Goal: Transaction & Acquisition: Download file/media

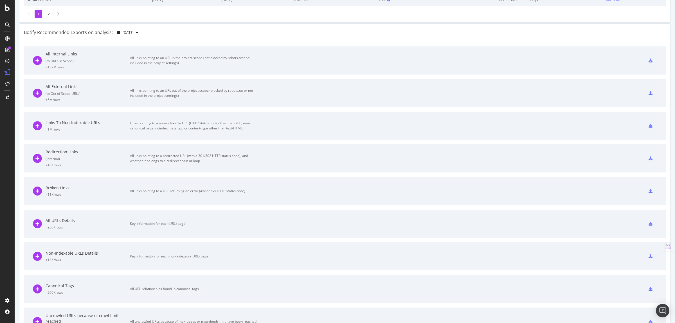
scroll to position [176, 0]
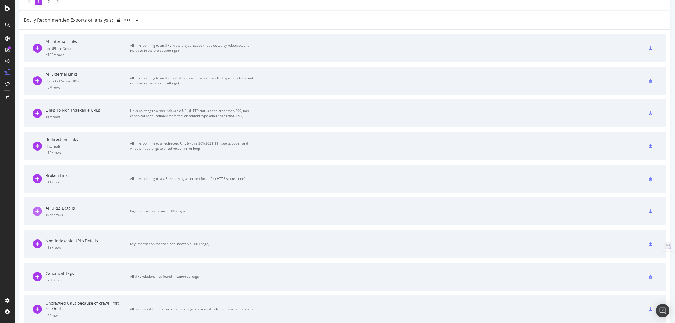
click at [37, 210] on icon at bounding box center [37, 211] width 9 height 9
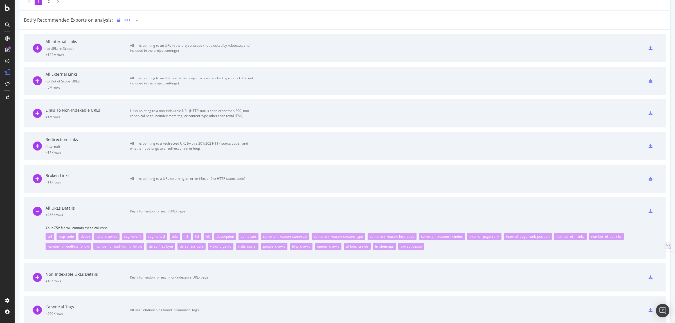
click at [138, 19] on icon "button" at bounding box center [137, 20] width 2 height 3
click at [148, 43] on div "[DATE] 266K URLs" at bounding box center [144, 41] width 53 height 8
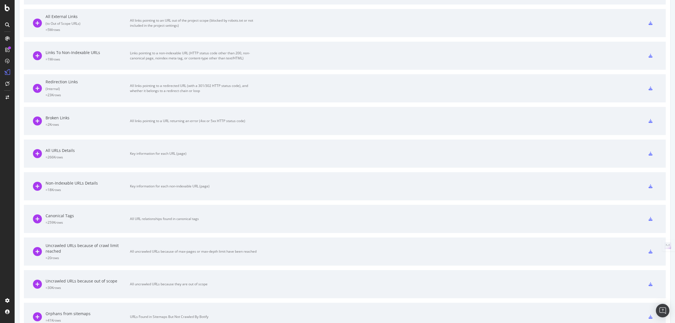
scroll to position [256, 0]
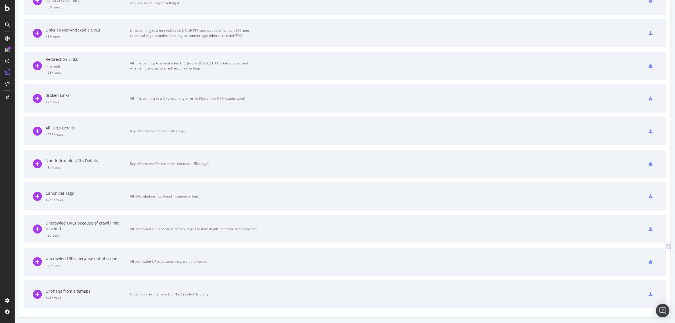
click at [102, 129] on div "All URLs Details" at bounding box center [88, 128] width 84 height 6
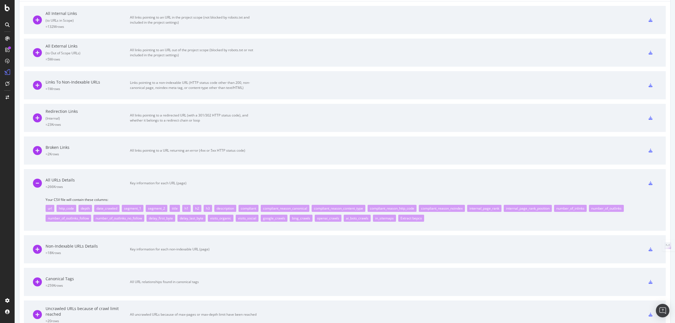
scroll to position [221, 0]
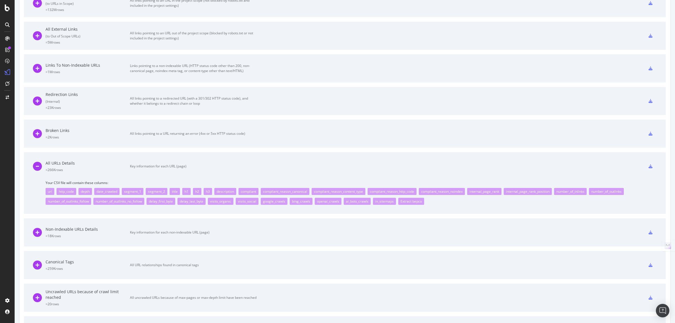
click at [648, 166] on icon at bounding box center [650, 166] width 4 height 4
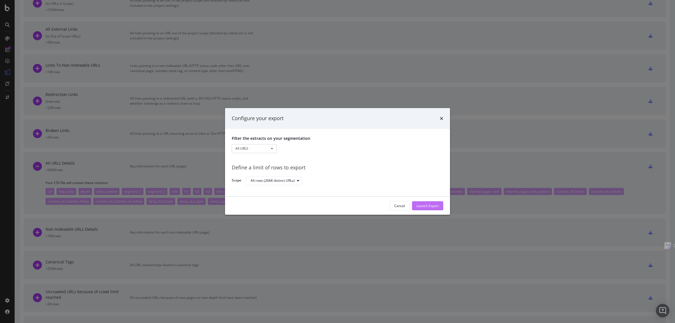
click at [427, 204] on div "Launch Export" at bounding box center [427, 205] width 22 height 5
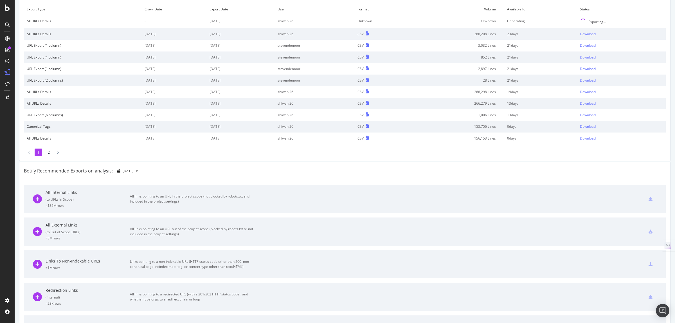
scroll to position [0, 0]
